Goal: Task Accomplishment & Management: Use online tool/utility

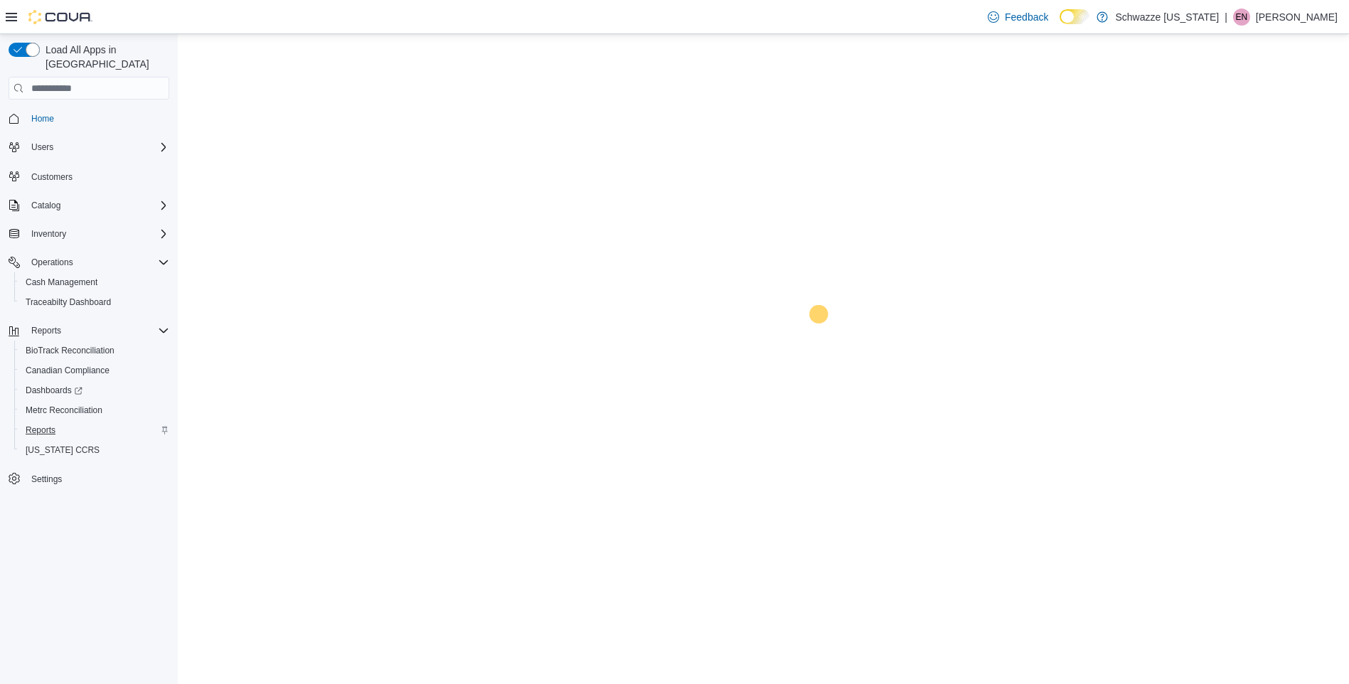
click at [40, 425] on span "Reports" at bounding box center [41, 430] width 30 height 11
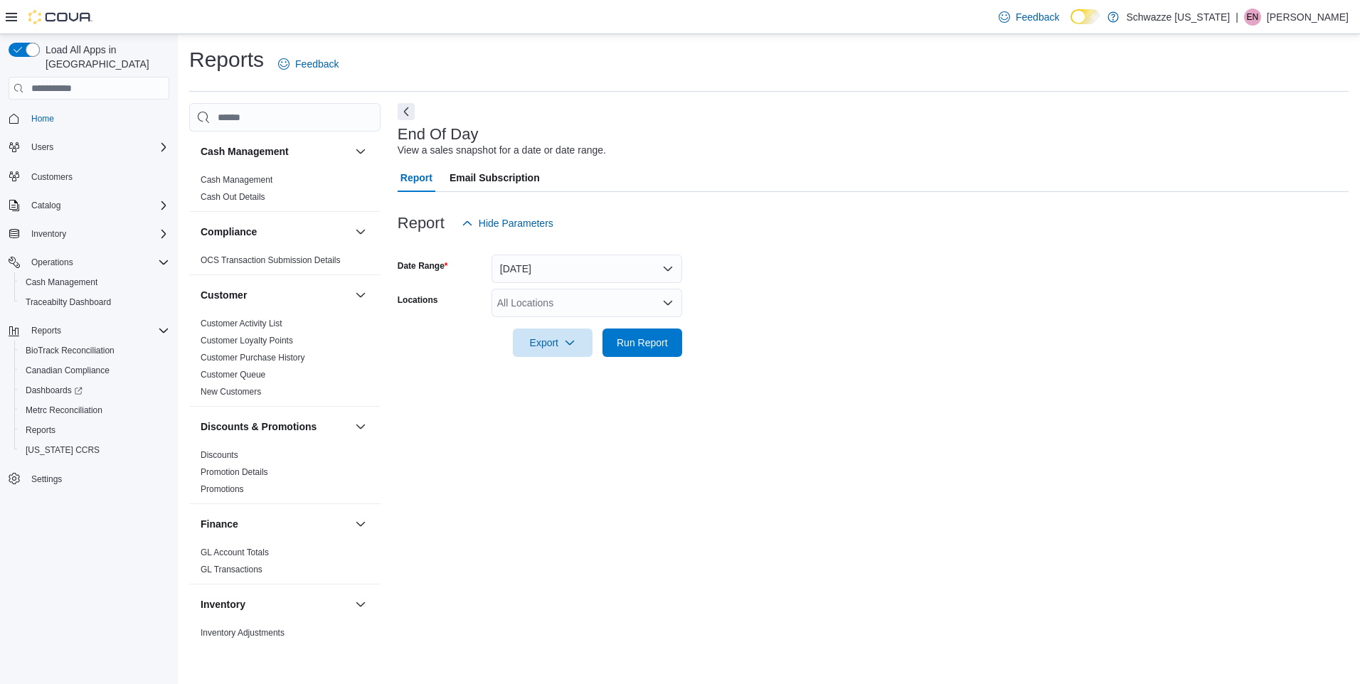
click at [538, 311] on div "All Locations" at bounding box center [587, 303] width 191 height 28
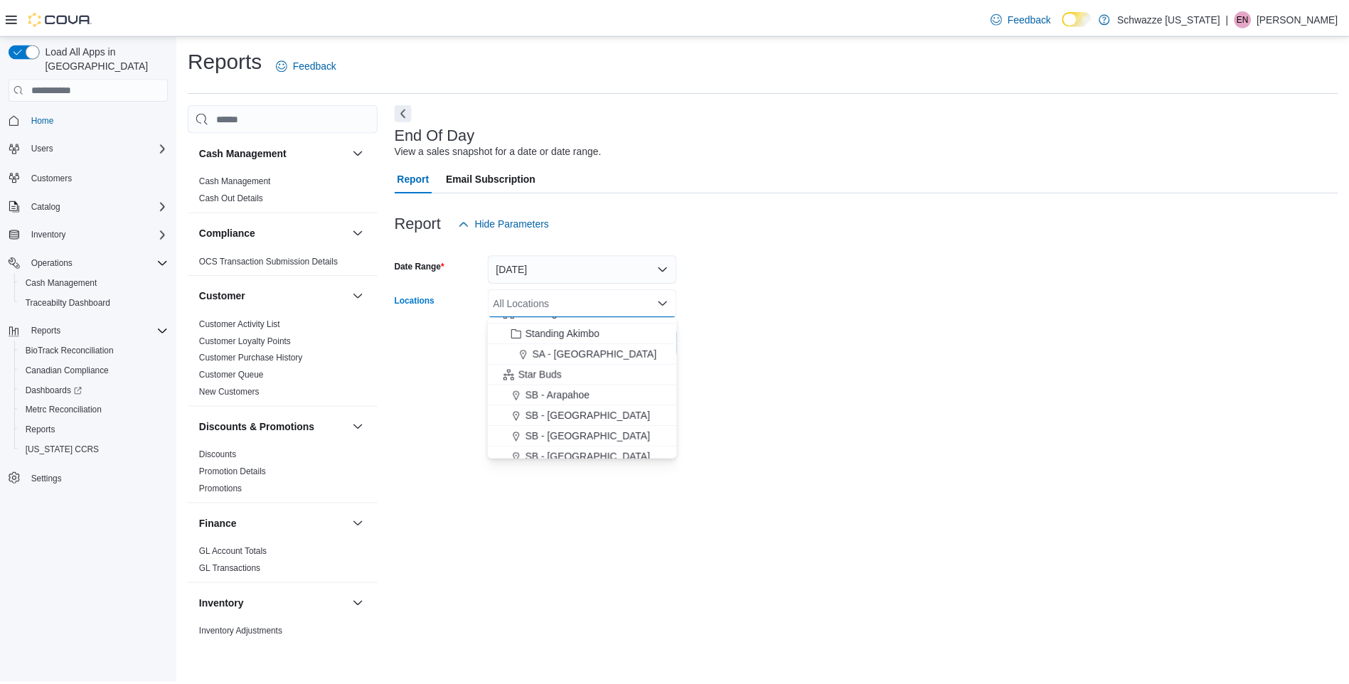
scroll to position [95, 0]
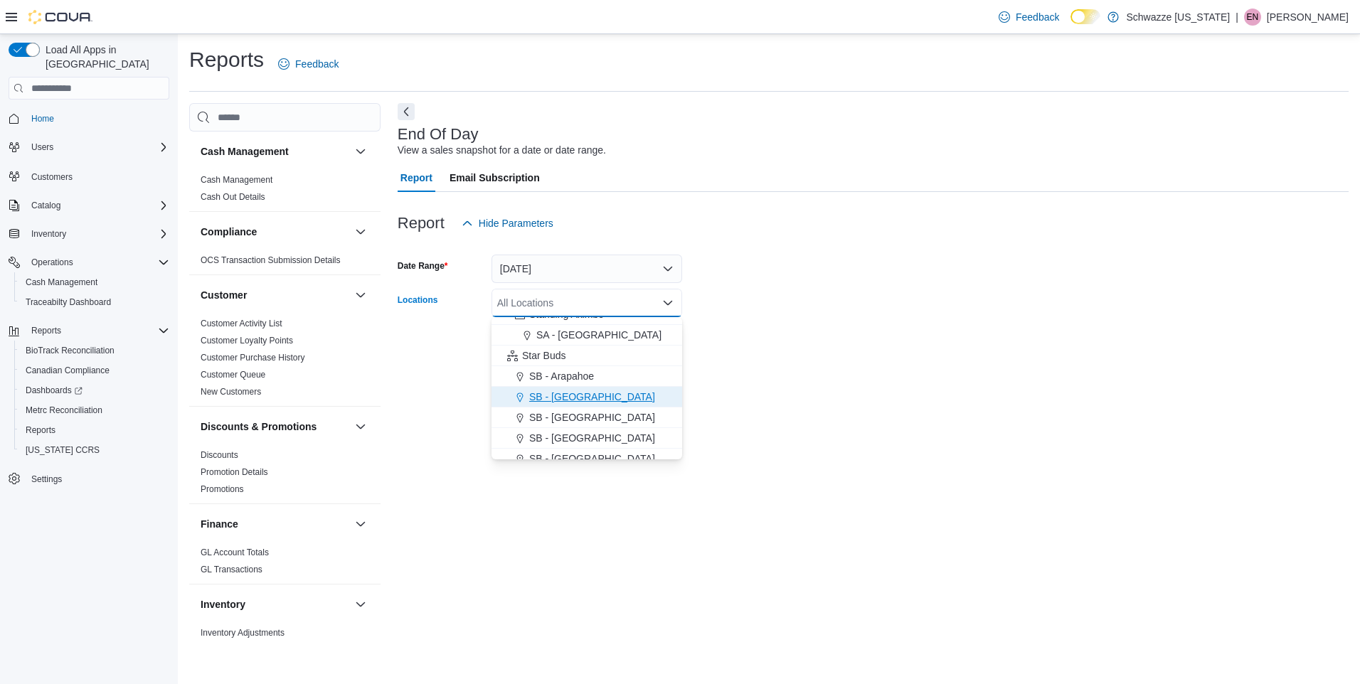
click at [571, 398] on span "SB - [GEOGRAPHIC_DATA]" at bounding box center [592, 397] width 126 height 14
click at [720, 371] on div at bounding box center [873, 365] width 951 height 17
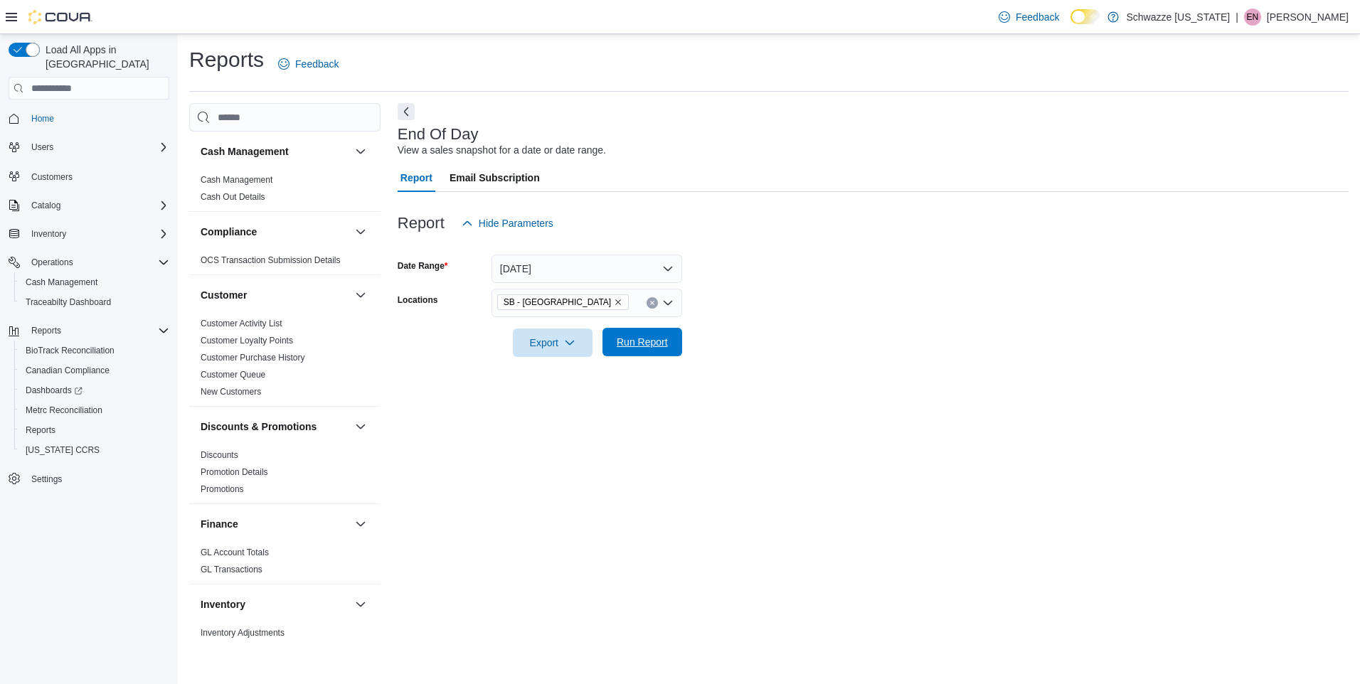
click at [655, 356] on span "Run Report" at bounding box center [642, 342] width 63 height 28
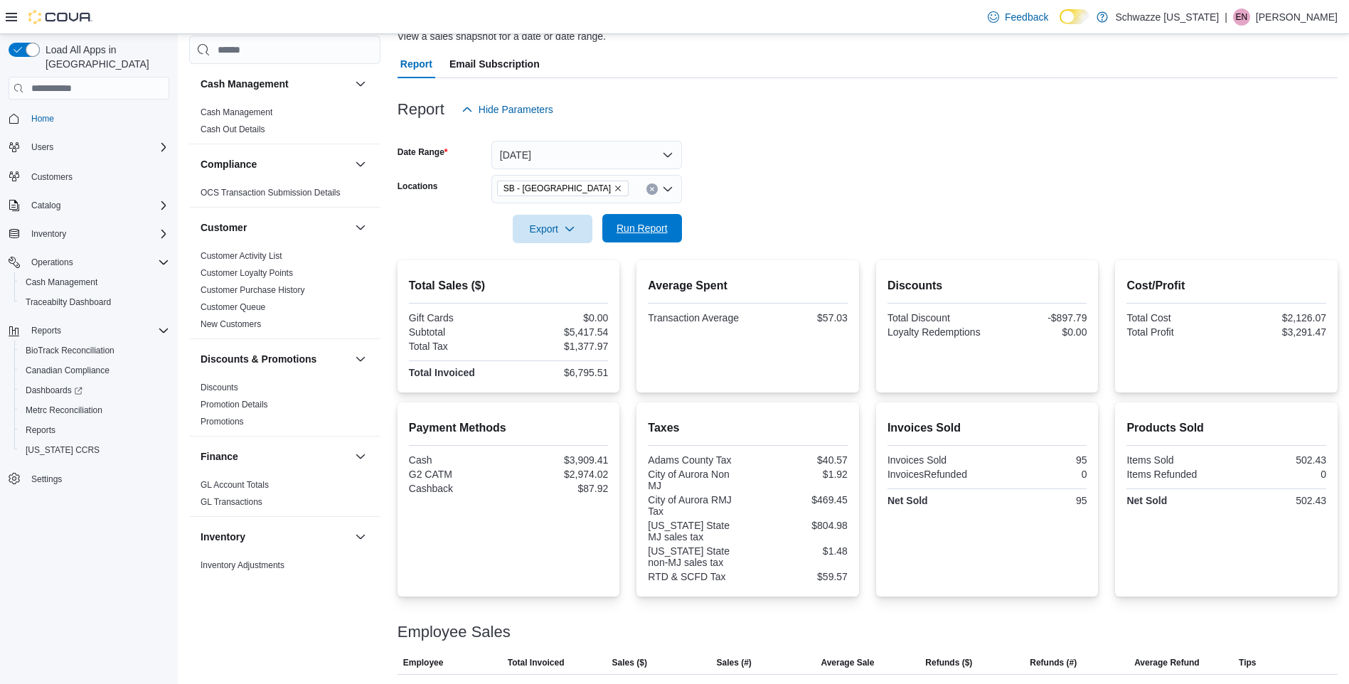
scroll to position [221, 0]
